Goal: Task Accomplishment & Management: Complete application form

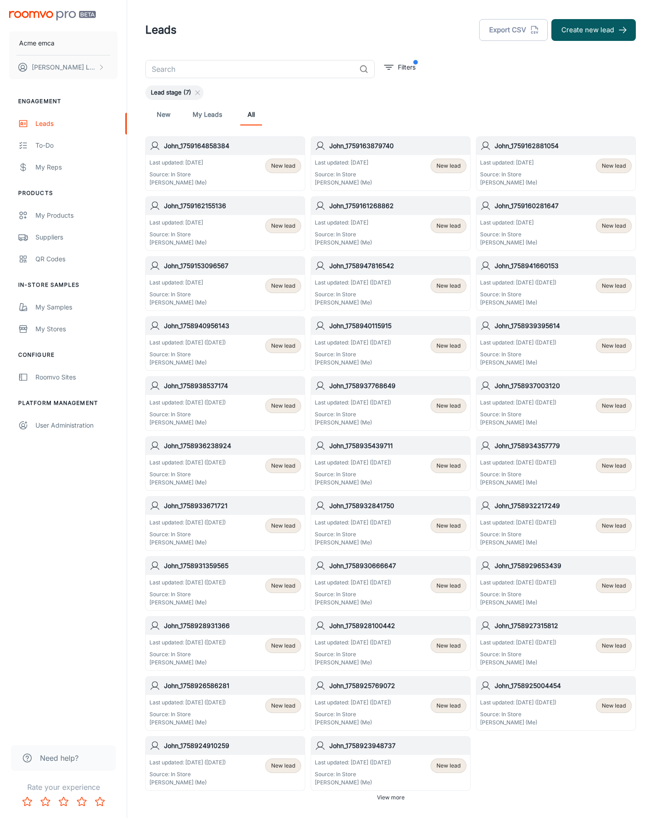
click at [594, 30] on button "Create new lead" at bounding box center [594, 30] width 85 height 22
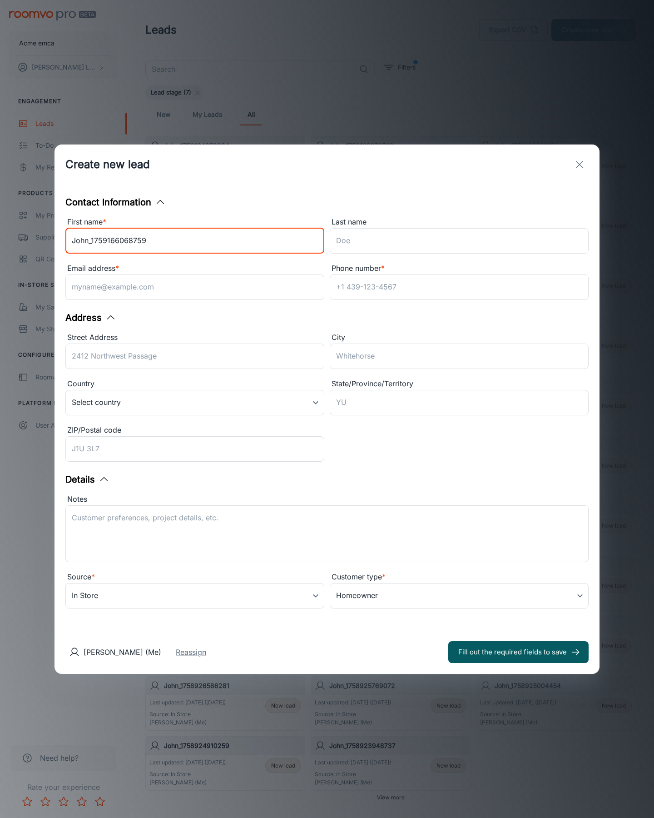
type input "John_1759166068759"
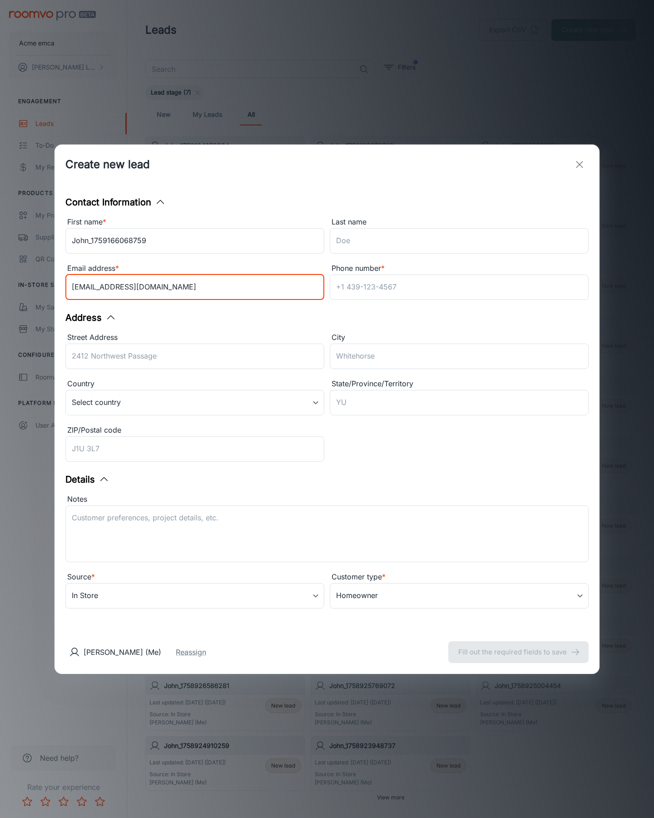
type input "[EMAIL_ADDRESS][DOMAIN_NAME]"
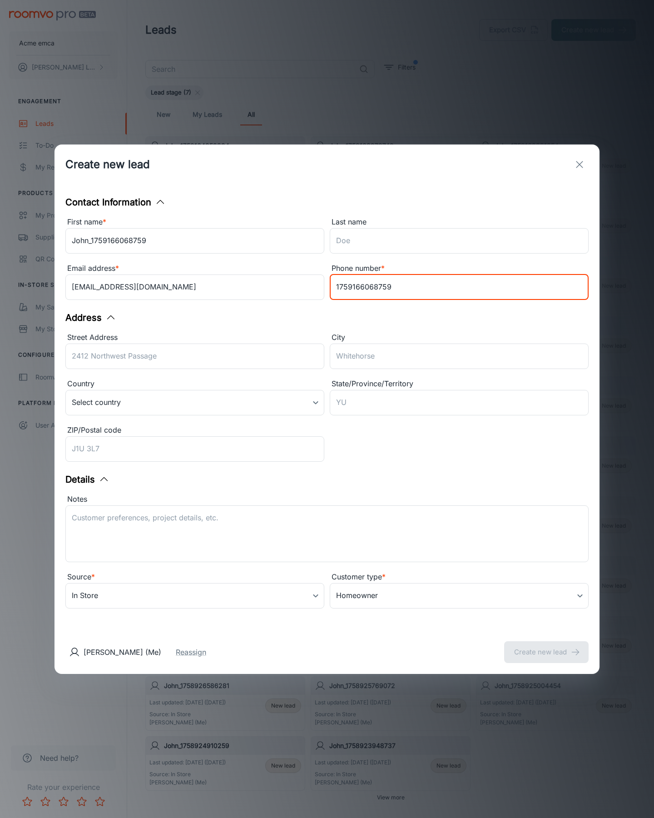
type input "1759166068759"
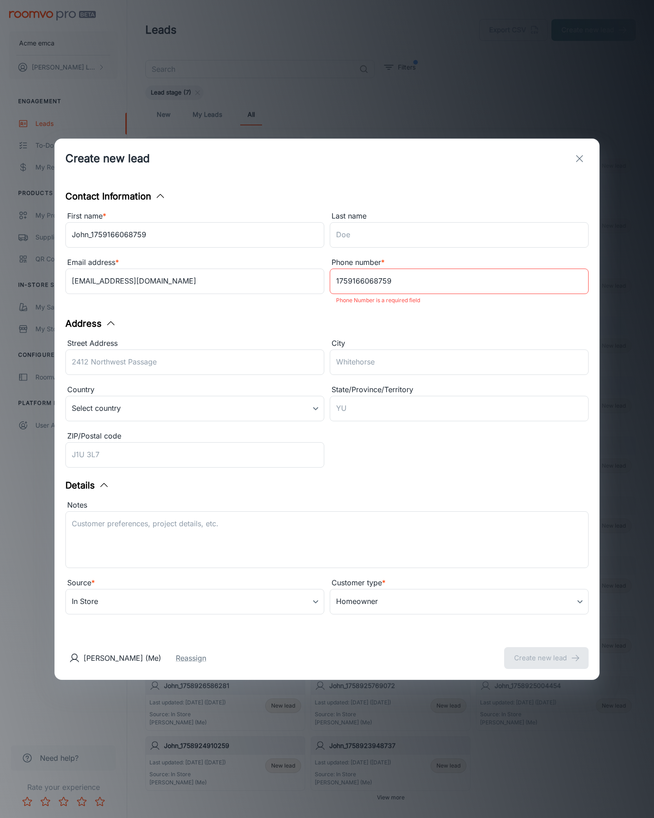
click at [547, 652] on button "Create new lead" at bounding box center [546, 658] width 85 height 22
